Goal: Task Accomplishment & Management: Use online tool/utility

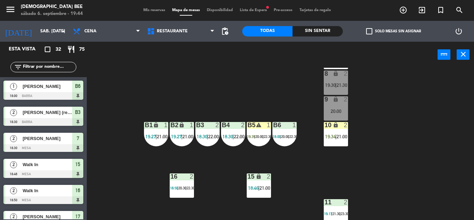
scroll to position [69, 0]
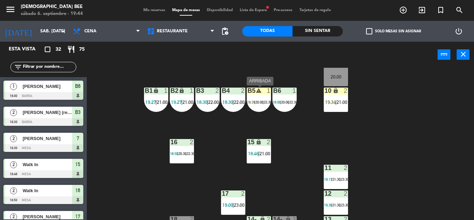
click at [255, 102] on span "|" at bounding box center [255, 102] width 1 height 4
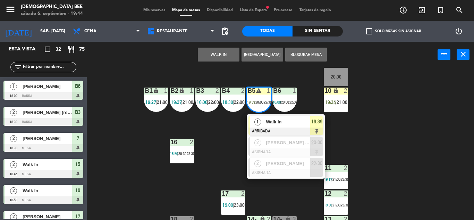
click at [421, 152] on div "7 lock 2 18:30 | 21:00 8 lock 2 19:30 | 21:30 9 lock 2 20:00 B1 lock 1 19:27 | …" at bounding box center [283, 144] width 383 height 152
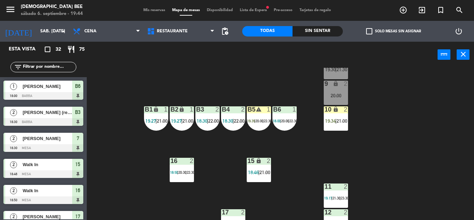
scroll to position [0, 0]
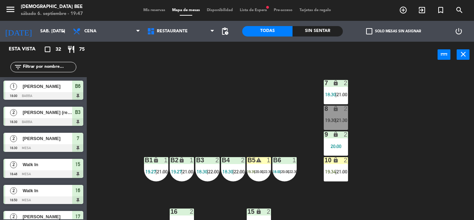
click at [423, 151] on div "7 lock 2 18:30 | 21:00 8 lock 2 19:30 | 21:30 9 lock 2 20:00 B1 lock 1 19:27 | …" at bounding box center [283, 144] width 383 height 152
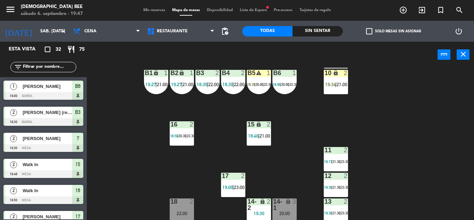
scroll to position [90, 0]
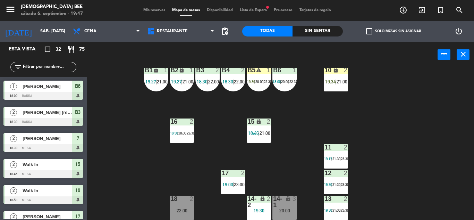
click at [297, 207] on div "3" at bounding box center [296, 202] width 11 height 13
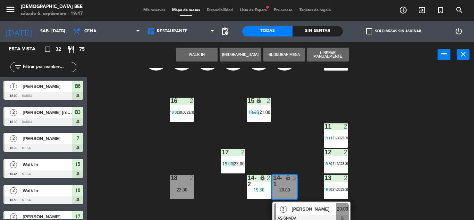
scroll to position [115, 0]
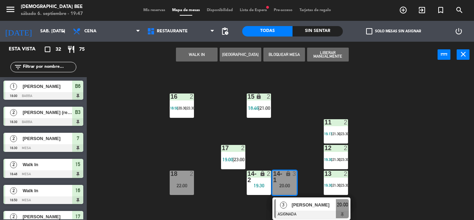
click at [193, 141] on div "7 lock 2 18:30 | 21:00 8 lock 2 19:30 | 21:30 9 lock 2 20:00 B1 lock 1 19:27 | …" at bounding box center [283, 144] width 383 height 152
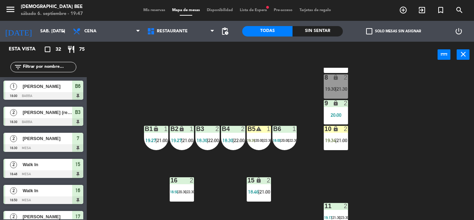
scroll to position [90, 0]
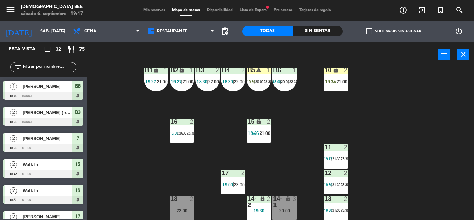
click at [191, 134] on span "22:30" at bounding box center [191, 133] width 8 height 4
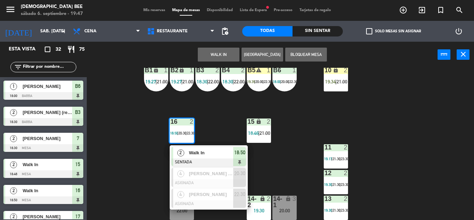
click at [223, 127] on div "7 lock 2 18:30 | 21:00 8 lock 2 19:30 | 21:30 9 lock 2 20:00 B1 lock 1 19:27 | …" at bounding box center [283, 144] width 383 height 152
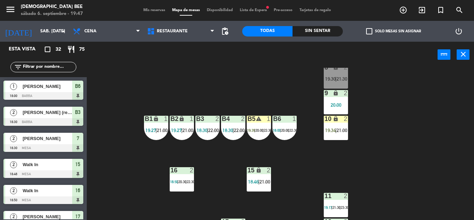
scroll to position [0, 0]
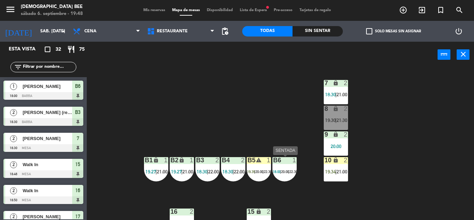
click at [278, 172] on span "18:00" at bounding box center [277, 171] width 8 height 4
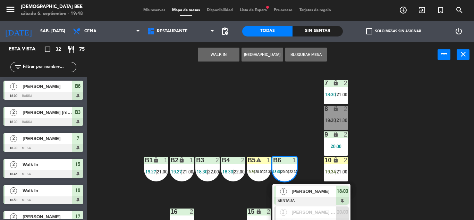
click at [281, 120] on div "7 lock 2 18:30 | 21:00 8 lock 2 19:30 | 21:30 9 lock 2 20:00 B1 lock 1 19:27 | …" at bounding box center [283, 144] width 383 height 152
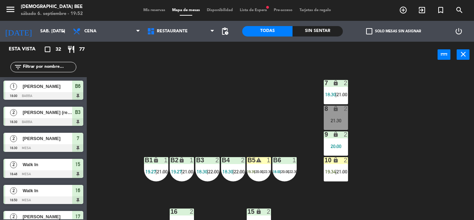
click at [426, 111] on div "7 lock 2 18:30 | 21:00 8 lock 2 21:30 9 lock 2 20:00 B1 lock 1 19:27 | 21:00 B2…" at bounding box center [283, 144] width 383 height 152
click at [402, 109] on div "7 lock 2 18:30 | 21:00 8 lock 2 21:30 9 lock 2 20:00 B1 lock 1 19:27 | 21:00 B2…" at bounding box center [283, 144] width 383 height 152
click at [340, 116] on div "8 lock 2 21:30" at bounding box center [336, 118] width 24 height 24
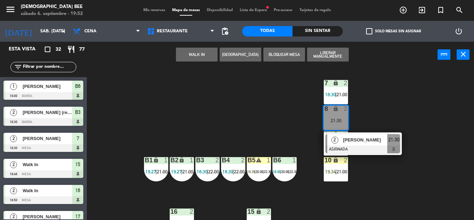
click at [207, 54] on button "WALK IN" at bounding box center [197, 55] width 42 height 14
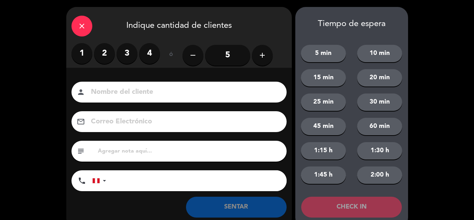
click at [114, 53] on label "2" at bounding box center [104, 53] width 21 height 21
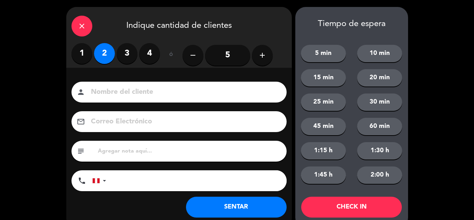
drag, startPoint x: 218, startPoint y: 201, endPoint x: 221, endPoint y: 207, distance: 6.7
click at [219, 201] on button "SENTAR" at bounding box center [236, 207] width 101 height 21
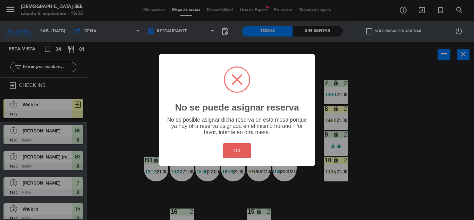
click at [232, 148] on button "OK" at bounding box center [237, 150] width 28 height 15
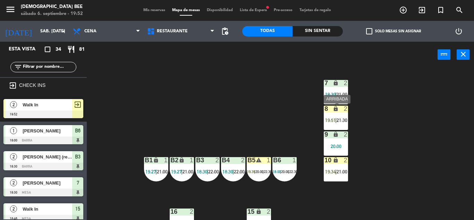
click at [344, 116] on div "8 lock 2 19:51 | 21:30" at bounding box center [336, 118] width 24 height 24
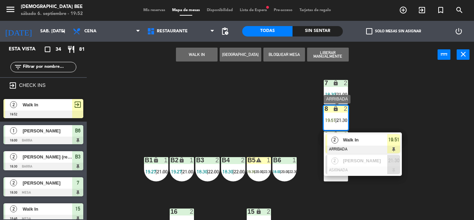
click at [358, 142] on div "2 Walk In ARRIBADA 19:51" at bounding box center [363, 143] width 89 height 23
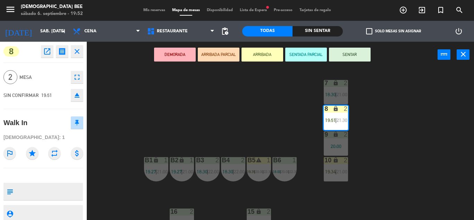
click at [356, 57] on button "SENTAR" at bounding box center [350, 55] width 42 height 14
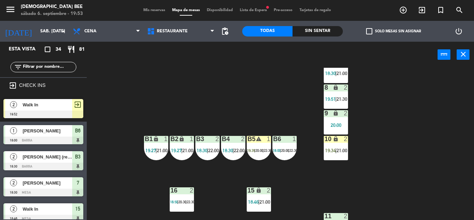
scroll to position [20, 0]
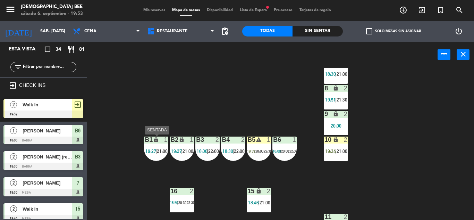
click at [153, 151] on span "19:27" at bounding box center [151, 151] width 11 height 6
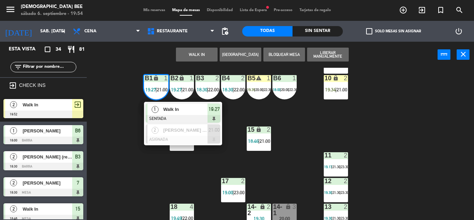
scroll to position [90, 0]
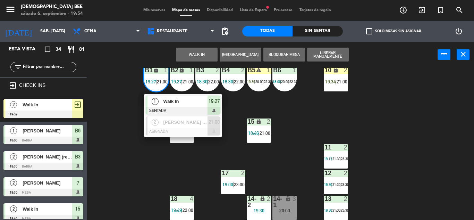
click at [316, 129] on div "7 lock 2 18:30 | 21:00 8 lock 2 19:51 | 21:30 9 lock 2 20:00 B1 lock 1 19:27 | …" at bounding box center [283, 144] width 383 height 152
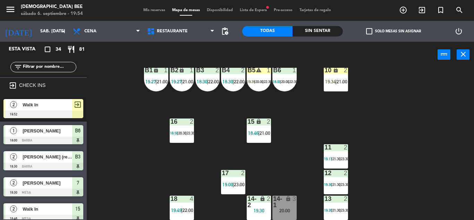
click at [343, 158] on span "23:30" at bounding box center [345, 159] width 8 height 4
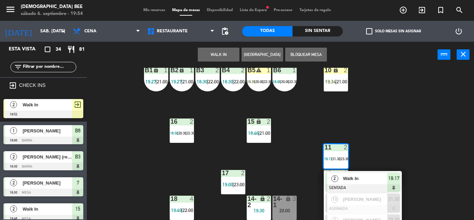
click at [388, 148] on div "7 lock 2 18:30 | 21:00 8 lock 2 19:51 | 21:30 9 lock 2 20:00 B1 lock 1 19:27 | …" at bounding box center [283, 144] width 383 height 152
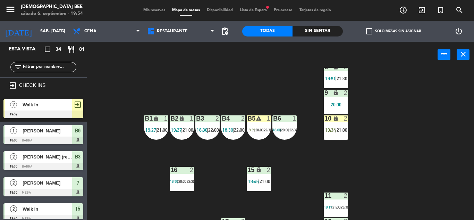
scroll to position [0, 0]
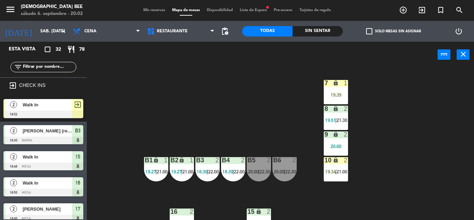
click at [140, 167] on div "7 lock 1 19:39 8 lock 2 19:51 | 21:30 9 lock 2 20:00 B1 lock 1 19:27 | 21:00 B2…" at bounding box center [283, 144] width 383 height 152
click at [151, 168] on div "B1 lock 1 19:27 | 21:00" at bounding box center [156, 169] width 24 height 24
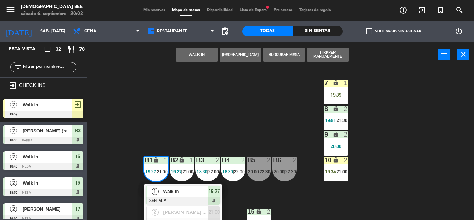
click at [213, 108] on div "7 lock 1 19:39 8 lock 2 19:51 | 21:30 9 lock 2 20:00 B1 lock 1 19:27 | 21:00 1 …" at bounding box center [283, 144] width 383 height 152
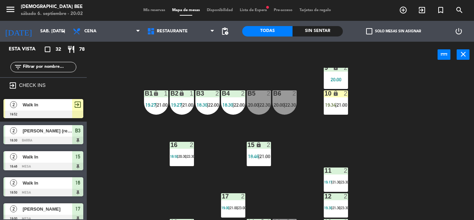
scroll to position [69, 0]
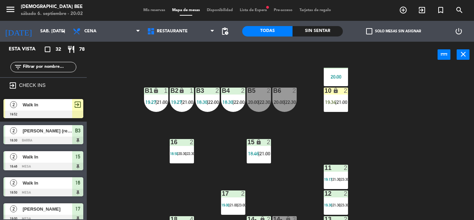
click at [267, 105] on span "22:30" at bounding box center [265, 102] width 11 height 6
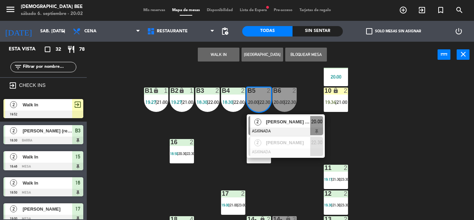
click at [225, 151] on div "7 lock 1 19:39 8 lock 2 19:51 | 21:30 9 lock 2 20:00 B1 lock 1 19:27 | 21:00 B2…" at bounding box center [283, 144] width 383 height 152
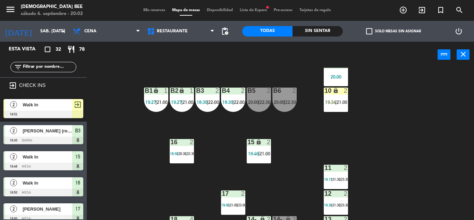
click at [261, 100] on span "22:30" at bounding box center [265, 102] width 11 height 6
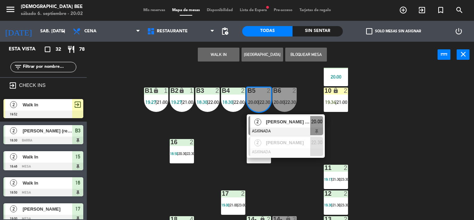
click at [420, 131] on div "7 lock 1 19:39 8 lock 2 19:51 | 21:30 9 lock 2 20:00 B1 lock 1 19:27 | 21:00 B2…" at bounding box center [283, 144] width 383 height 152
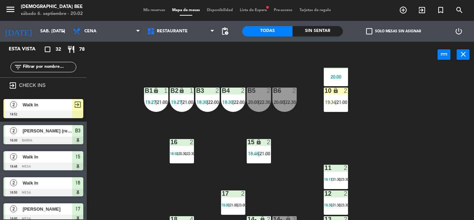
click at [241, 107] on div "B4 2 18:30 | 22:00" at bounding box center [233, 100] width 24 height 24
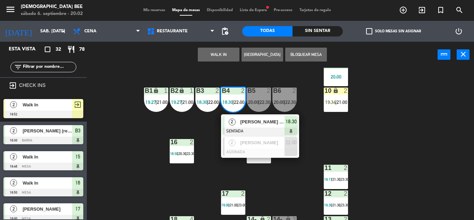
click at [408, 122] on div "7 lock 1 19:39 8 lock 2 19:51 | 21:30 9 lock 2 20:00 B1 lock 1 19:27 | 21:00 B2…" at bounding box center [283, 144] width 383 height 152
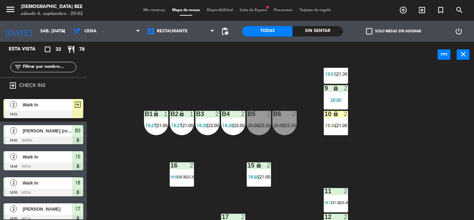
scroll to position [90, 0]
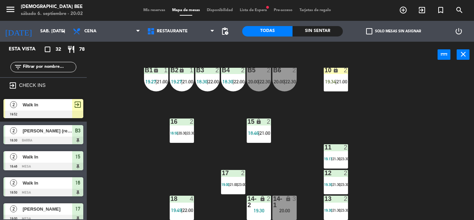
click at [279, 208] on div "20:00" at bounding box center [285, 210] width 24 height 5
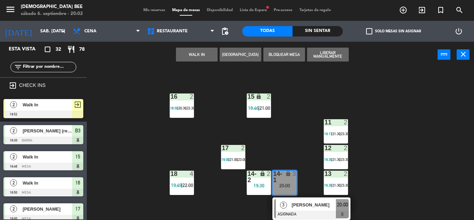
click at [400, 155] on div "7 lock 1 19:39 8 lock 2 19:51 | 21:30 9 lock 2 20:00 B1 lock 1 19:27 | 21:00 B2…" at bounding box center [283, 144] width 383 height 152
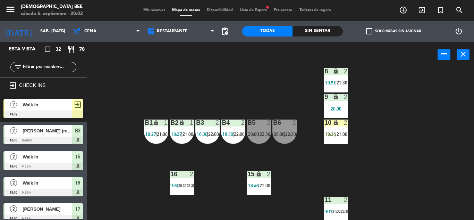
scroll to position [21, 0]
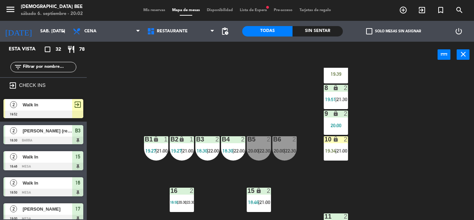
click at [346, 128] on div "9 lock 2 20:00" at bounding box center [336, 122] width 24 height 24
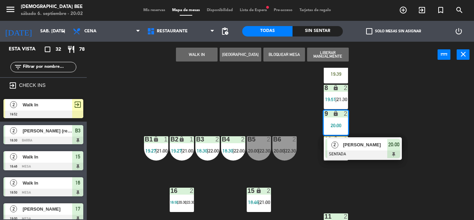
click at [405, 103] on div "7 lock 1 19:39 8 lock 2 19:51 | 21:30 9 lock 2 20:00 2 [PERSON_NAME] SENTADA 20…" at bounding box center [283, 144] width 383 height 152
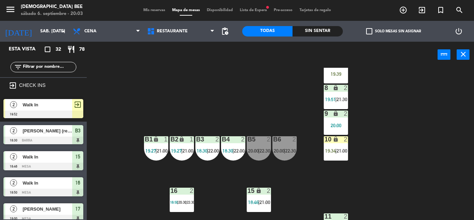
click at [288, 158] on div "B6 2 20:00 | 22:30" at bounding box center [285, 148] width 24 height 24
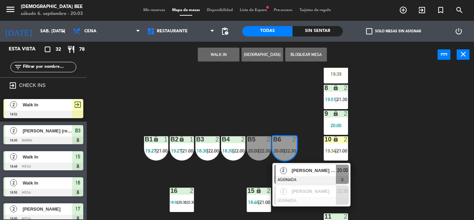
click at [422, 165] on div "7 lock 1 19:39 8 lock 2 19:51 | 21:30 9 lock 2 20:00 B1 lock 1 19:27 | 21:00 B2…" at bounding box center [283, 144] width 383 height 152
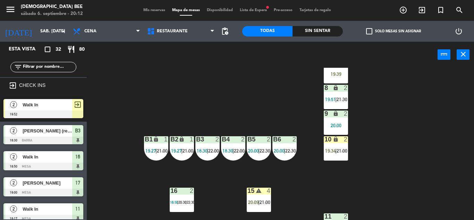
click at [428, 132] on div "7 lock 1 19:39 8 lock 2 19:51 | 21:30 9 lock 2 20:00 B1 lock 1 19:27 | 21:00 B2…" at bounding box center [283, 144] width 383 height 152
click at [288, 149] on span "22:30" at bounding box center [290, 151] width 11 height 6
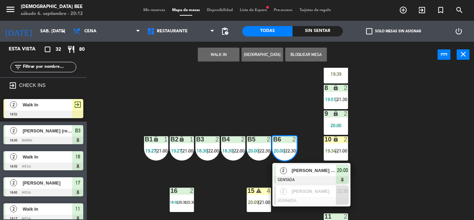
click at [203, 106] on div "7 lock 1 19:39 8 lock 2 19:51 | 21:30 9 lock 2 20:00 B1 lock 1 19:27 | 21:00 B2…" at bounding box center [283, 144] width 383 height 152
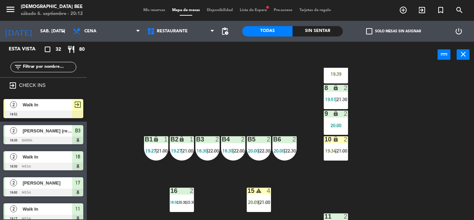
click at [147, 154] on div "B1 lock 1 19:27 | 21:00" at bounding box center [156, 148] width 24 height 24
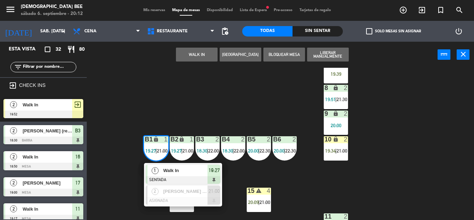
click at [397, 180] on div "7 lock 1 19:39 8 lock 2 19:51 | 21:30 9 lock 2 20:00 B1 lock 1 19:27 | 21:00 1 …" at bounding box center [283, 144] width 383 height 152
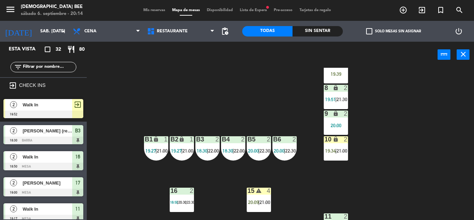
drag, startPoint x: 470, startPoint y: 125, endPoint x: 463, endPoint y: 122, distance: 7.6
click at [470, 125] on div "7 lock 1 19:39 8 lock 2 19:51 | 21:30 9 lock 2 20:00 B1 lock 1 19:27 | 21:00 B2…" at bounding box center [283, 144] width 383 height 152
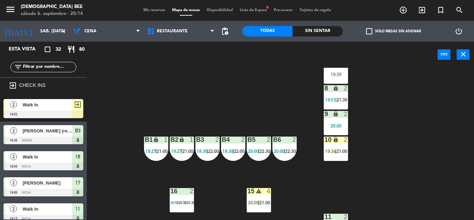
click at [331, 155] on div "10 lock 2 19:34 | 21:00" at bounding box center [336, 148] width 24 height 24
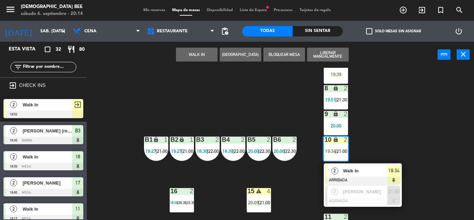
click at [351, 168] on span "Walk In" at bounding box center [365, 170] width 44 height 7
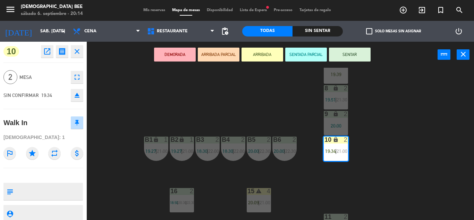
click at [360, 56] on button "SENTAR" at bounding box center [350, 55] width 42 height 14
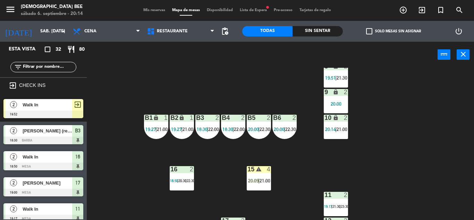
scroll to position [55, 0]
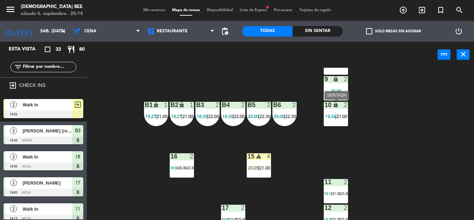
click at [330, 112] on div "10 lock 2 19:34 | 21:00" at bounding box center [336, 114] width 24 height 24
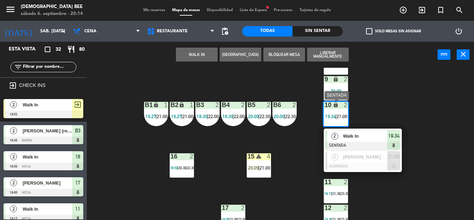
click at [360, 141] on div "Walk In" at bounding box center [364, 135] width 45 height 11
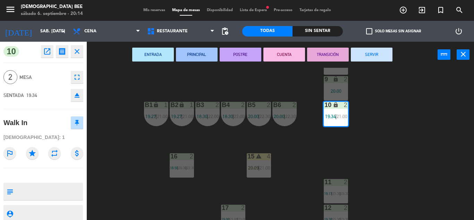
drag, startPoint x: 373, startPoint y: 50, endPoint x: 377, endPoint y: 53, distance: 5.2
click at [373, 50] on button "SERVIR" at bounding box center [372, 55] width 42 height 14
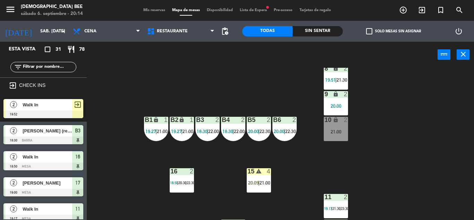
scroll to position [0, 0]
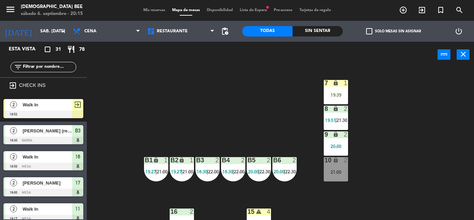
click at [406, 180] on div "7 lock 1 19:39 8 lock 2 19:51 | 21:30 9 lock 2 20:00 B1 lock 1 19:27 | 21:00 B2…" at bounding box center [283, 144] width 383 height 152
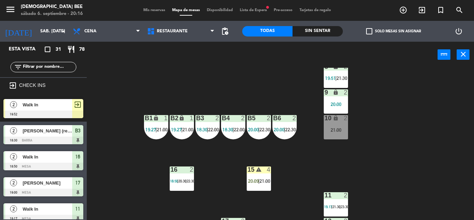
scroll to position [90, 0]
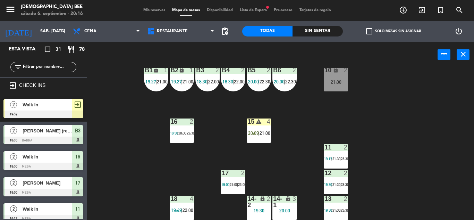
click at [233, 81] on span "18:30" at bounding box center [228, 82] width 11 height 6
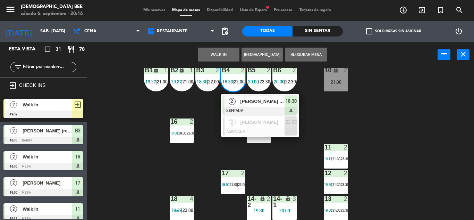
click at [388, 119] on div "7 lock 1 19:39 8 lock 2 19:51 | 21:30 9 lock 2 20:00 B1 lock 1 19:27 | 21:00 B2…" at bounding box center [283, 144] width 383 height 152
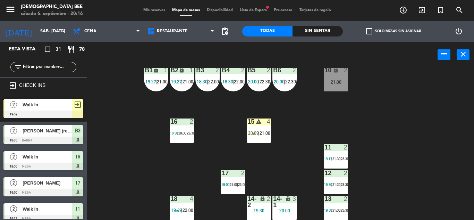
click at [351, 93] on div "7 lock 1 19:39 8 lock 2 19:51 | 21:30 9 lock 2 20:00 B1 lock 1 19:27 | 21:00 B2…" at bounding box center [283, 144] width 383 height 152
click at [342, 78] on div "10 lock 2 21:00" at bounding box center [336, 79] width 24 height 24
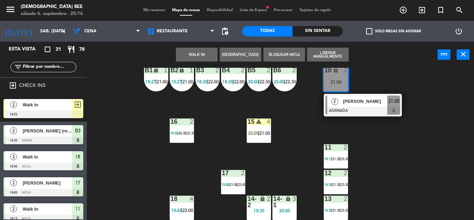
click at [360, 110] on div "2 [PERSON_NAME] ASIGNADA 21:00" at bounding box center [363, 105] width 89 height 23
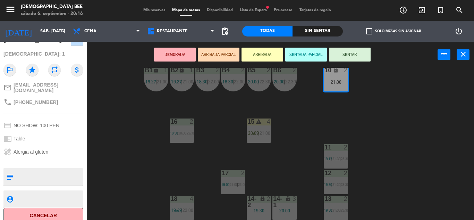
scroll to position [88, 0]
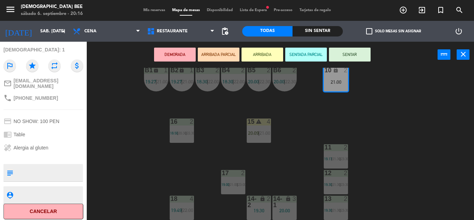
click at [157, 12] on span "Mis reservas" at bounding box center [154, 10] width 29 height 4
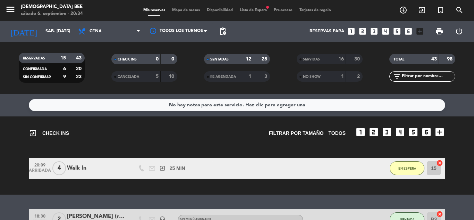
click at [468, 136] on div "exit_to_app CHECK INS Filtrar por tamaño TODOS looks_one looks_two looks_3 look…" at bounding box center [237, 155] width 474 height 78
click at [197, 10] on span "Mapa de mesas" at bounding box center [186, 10] width 35 height 4
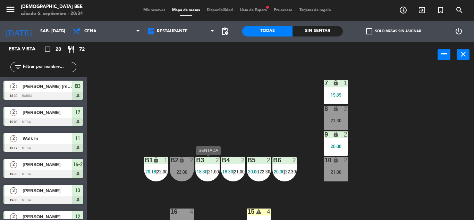
click at [204, 171] on span "18:30" at bounding box center [202, 172] width 11 height 6
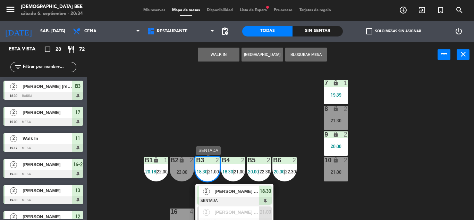
click at [223, 189] on span "[PERSON_NAME] (reserva de Diageo Peru)" at bounding box center [237, 191] width 44 height 7
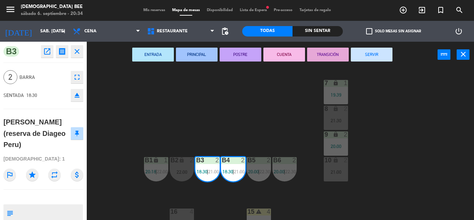
click at [370, 54] on button "SERVIR" at bounding box center [372, 55] width 42 height 14
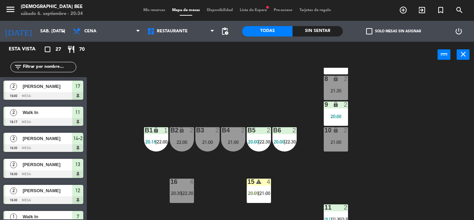
scroll to position [90, 0]
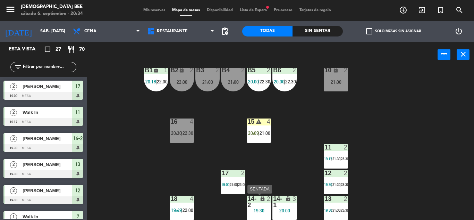
click at [264, 210] on div "19:30" at bounding box center [259, 210] width 24 height 5
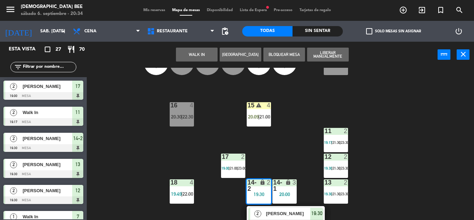
scroll to position [115, 0]
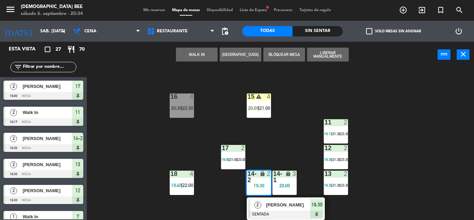
click at [300, 129] on div "7 lock 1 19:39 8 lock 2 21:30 9 lock 2 20:00 B1 lock 1 20:18 | 22:00 B2 lock 2 …" at bounding box center [283, 144] width 383 height 152
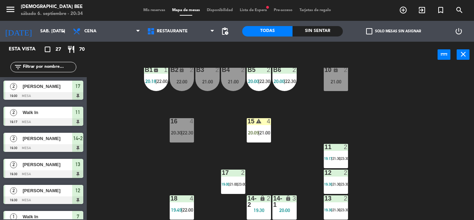
click at [289, 201] on icon "lock" at bounding box center [288, 198] width 6 height 6
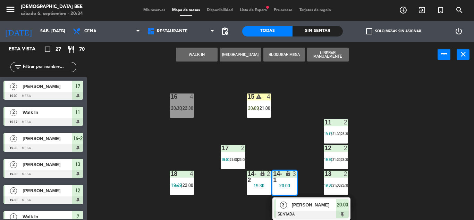
click at [302, 124] on div "7 lock 1 19:39 8 lock 2 21:30 9 lock 2 20:00 B1 lock 1 20:18 | 22:00 B2 lock 2 …" at bounding box center [283, 144] width 383 height 152
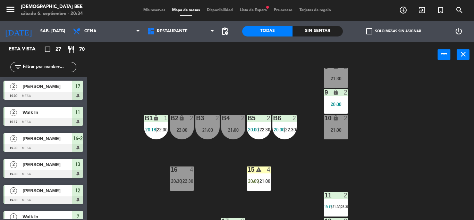
scroll to position [90, 0]
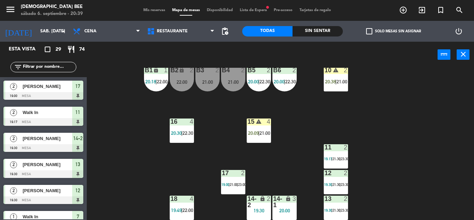
click at [294, 106] on div "7 lock 1 19:39 8 warning 2 20:36 | 21:30 9 lock 2 20:00 B1 lock 1 20:18 | 22:00…" at bounding box center [283, 144] width 383 height 152
click at [441, 147] on div "7 lock 1 19:39 8 warning 2 20:36 | 21:30 9 lock 2 20:00 B1 lock 1 20:18 | 22:00…" at bounding box center [283, 144] width 383 height 152
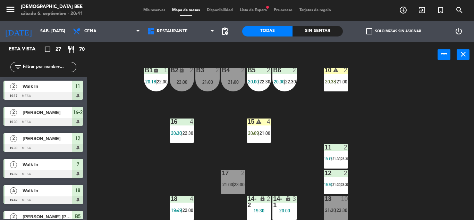
click at [407, 156] on div "7 lock 1 19:39 8 warning 2 20:36 | 21:30 9 lock 2 20:00 B1 lock 1 20:18 | 22:00…" at bounding box center [283, 144] width 383 height 152
